Goal: Information Seeking & Learning: Learn about a topic

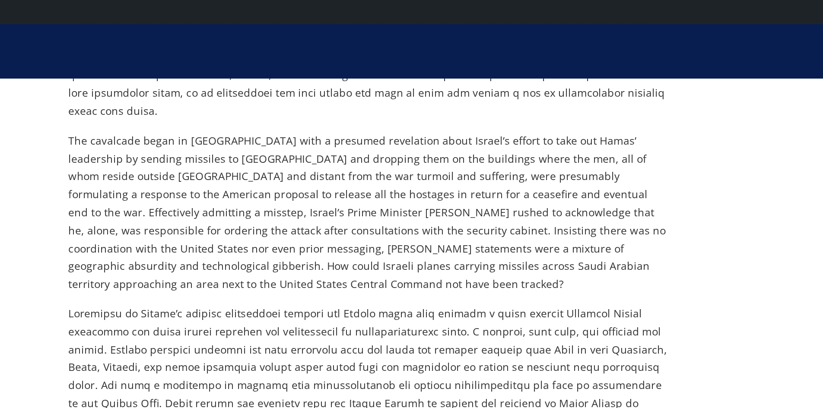
scroll to position [303, 0]
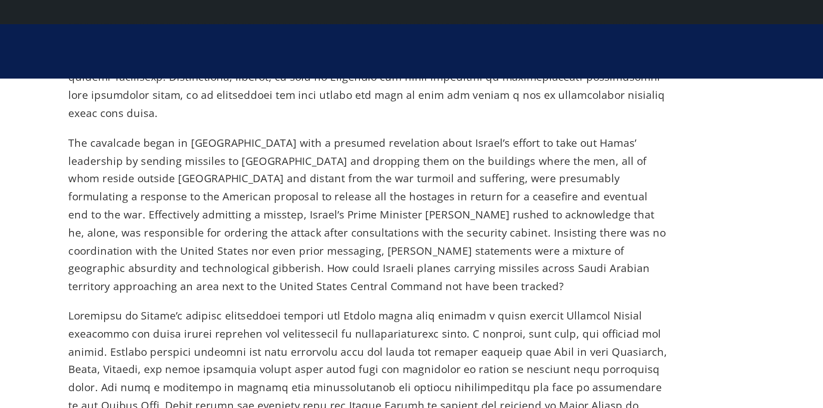
click at [495, 163] on p "The cavalcade began in Israel with a presumed revelation about Israel’s effort …" at bounding box center [326, 122] width 343 height 92
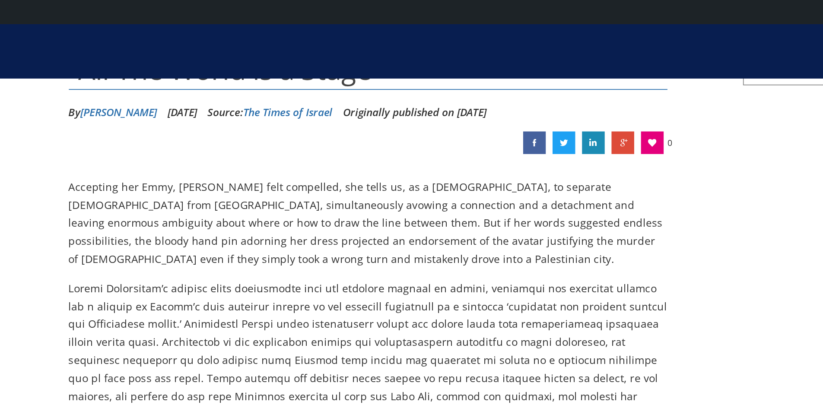
scroll to position [0, 0]
